Goal: Information Seeking & Learning: Learn about a topic

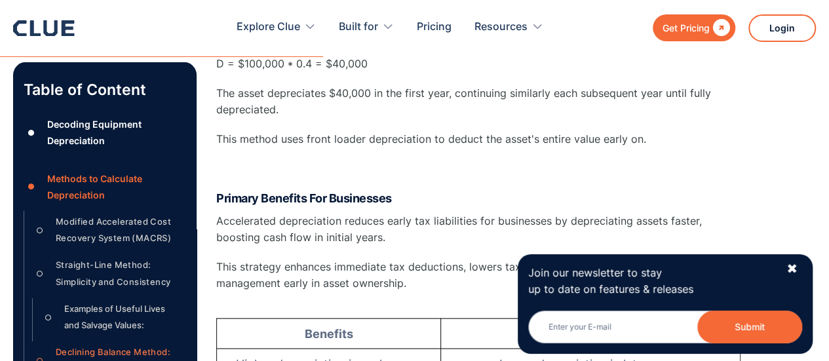
scroll to position [3785, 0]
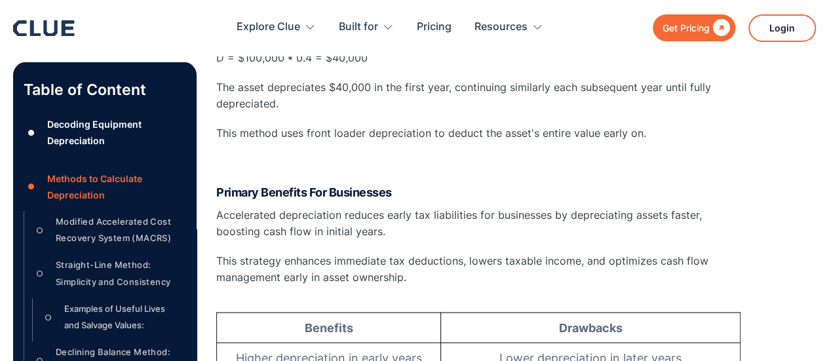
click at [109, 218] on div "Modified Accelerated Cost Recovery System (MACRS)" at bounding box center [116, 230] width 121 height 33
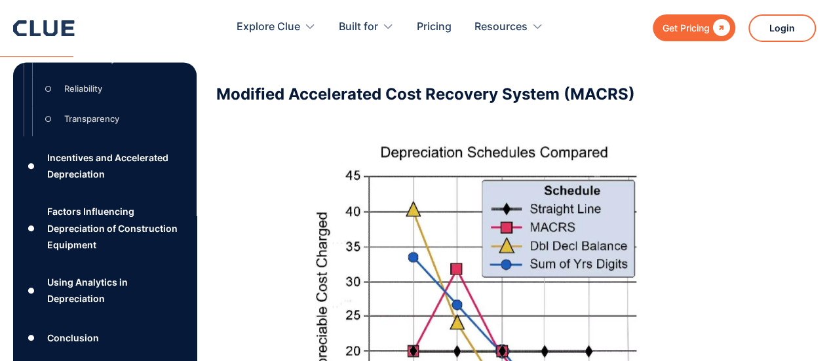
scroll to position [695, 0]
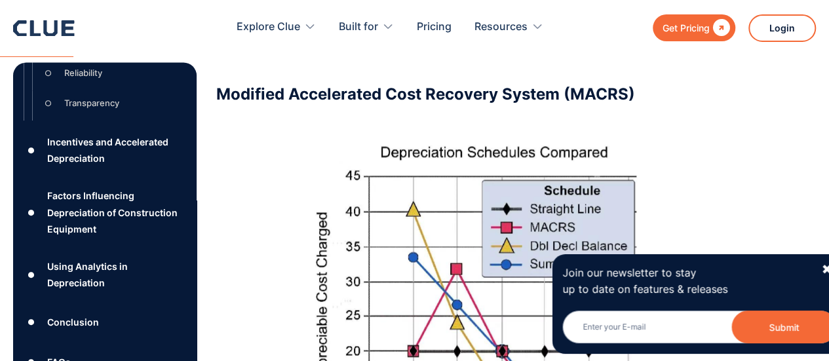
scroll to position [3785, 0]
